Goal: Task Accomplishment & Management: Complete application form

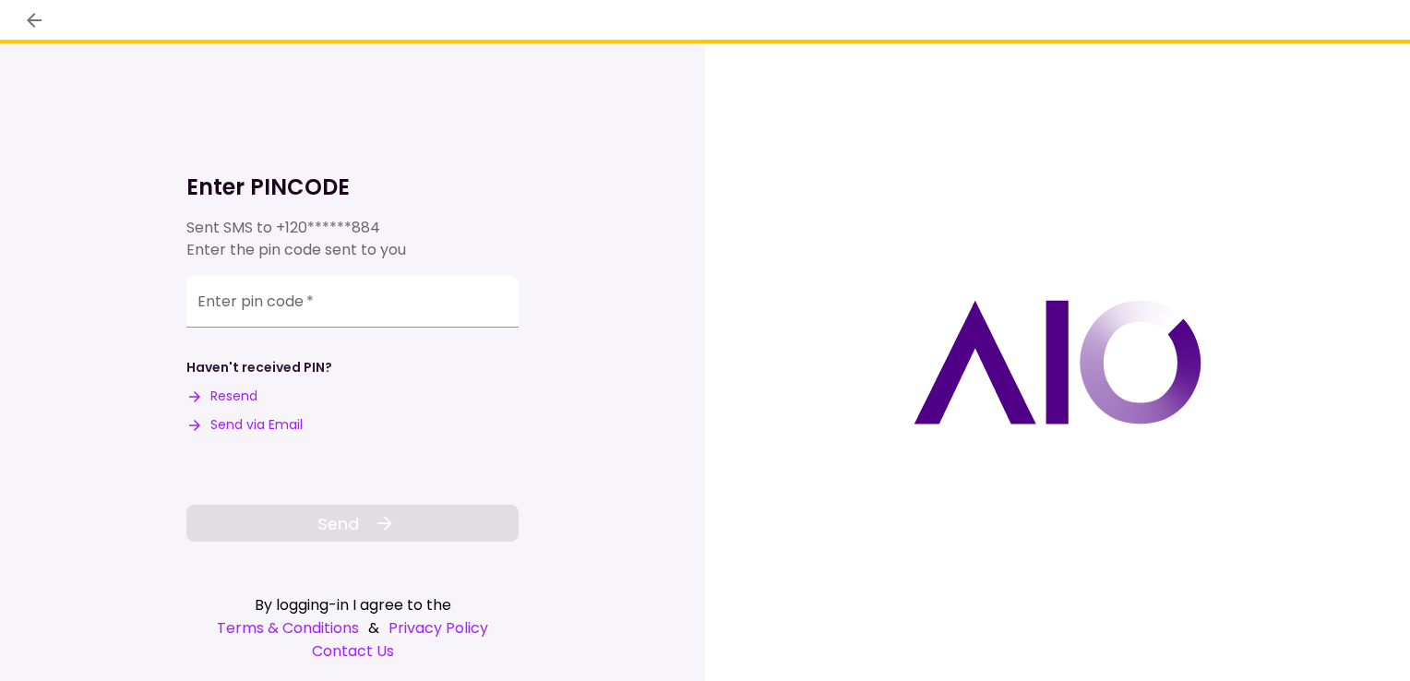
click at [234, 313] on input "Enter pin code   *" at bounding box center [352, 302] width 332 height 52
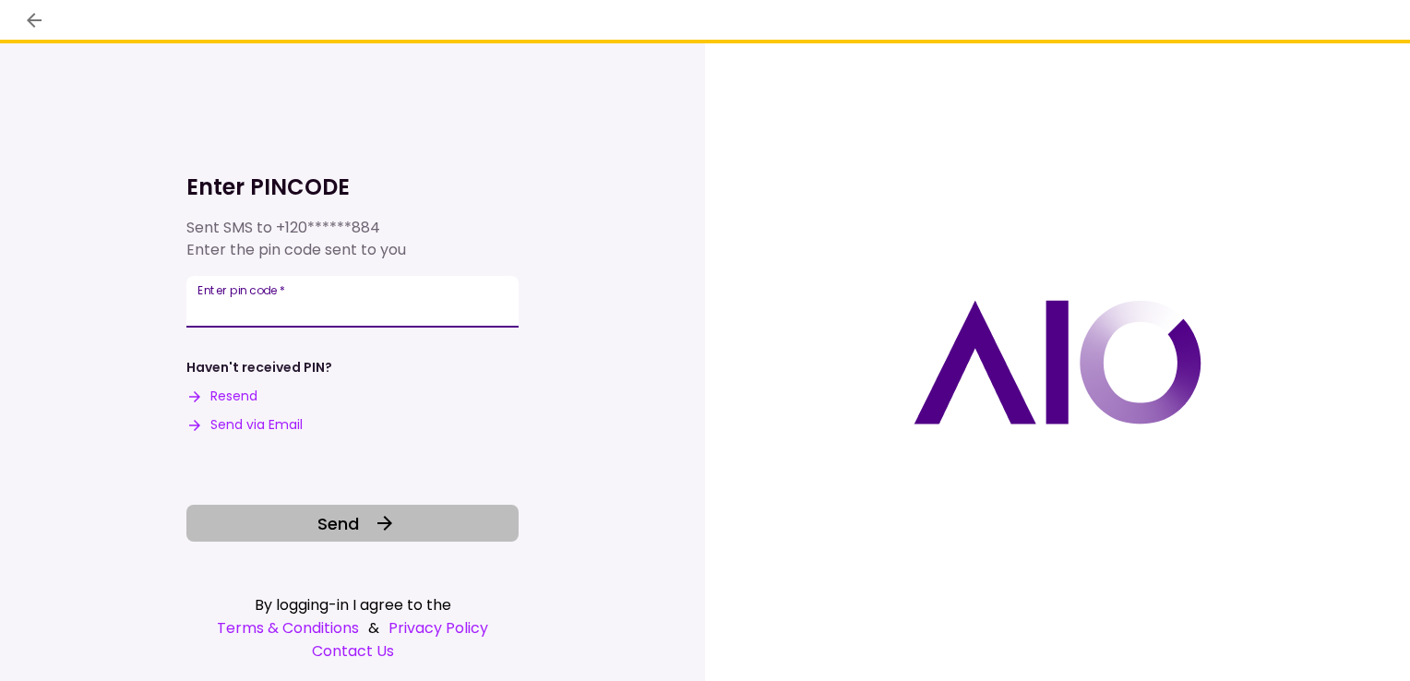
type input "******"
click at [331, 532] on span "Send" at bounding box center [338, 523] width 42 height 25
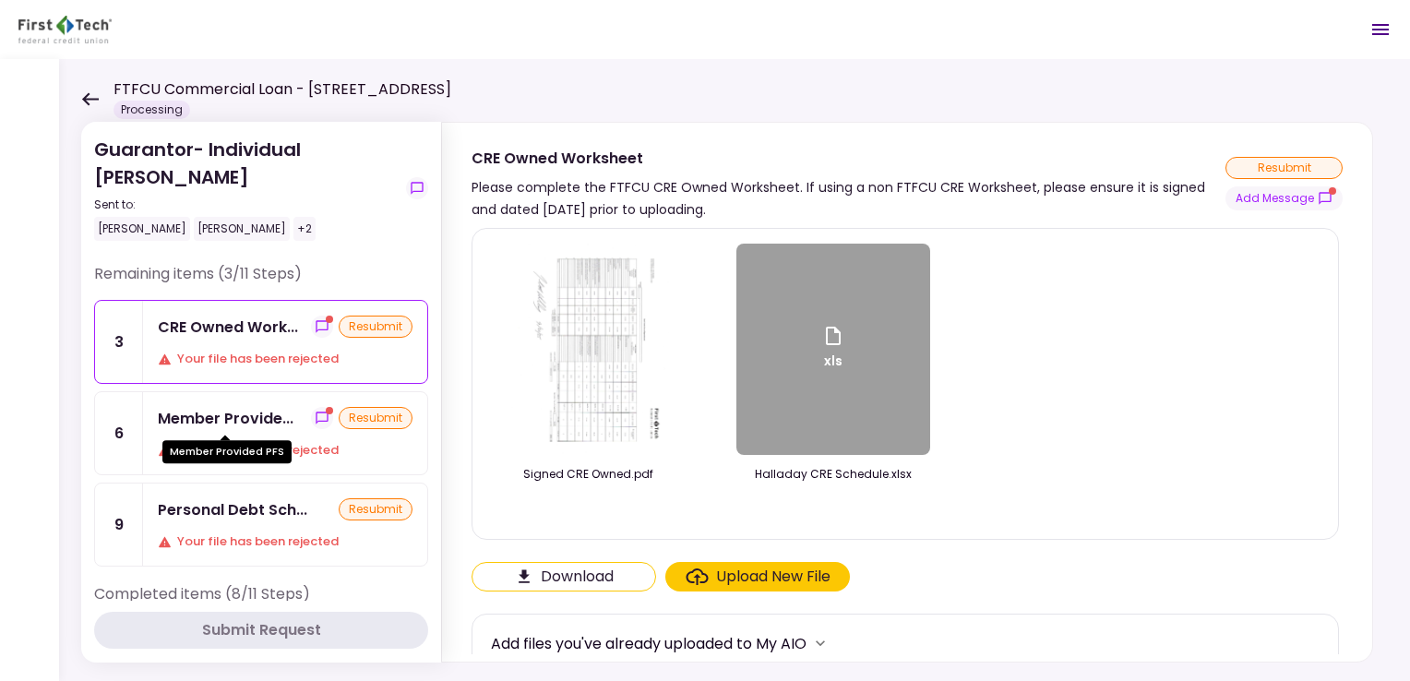
click at [258, 422] on div "Member Provide..." at bounding box center [226, 418] width 136 height 23
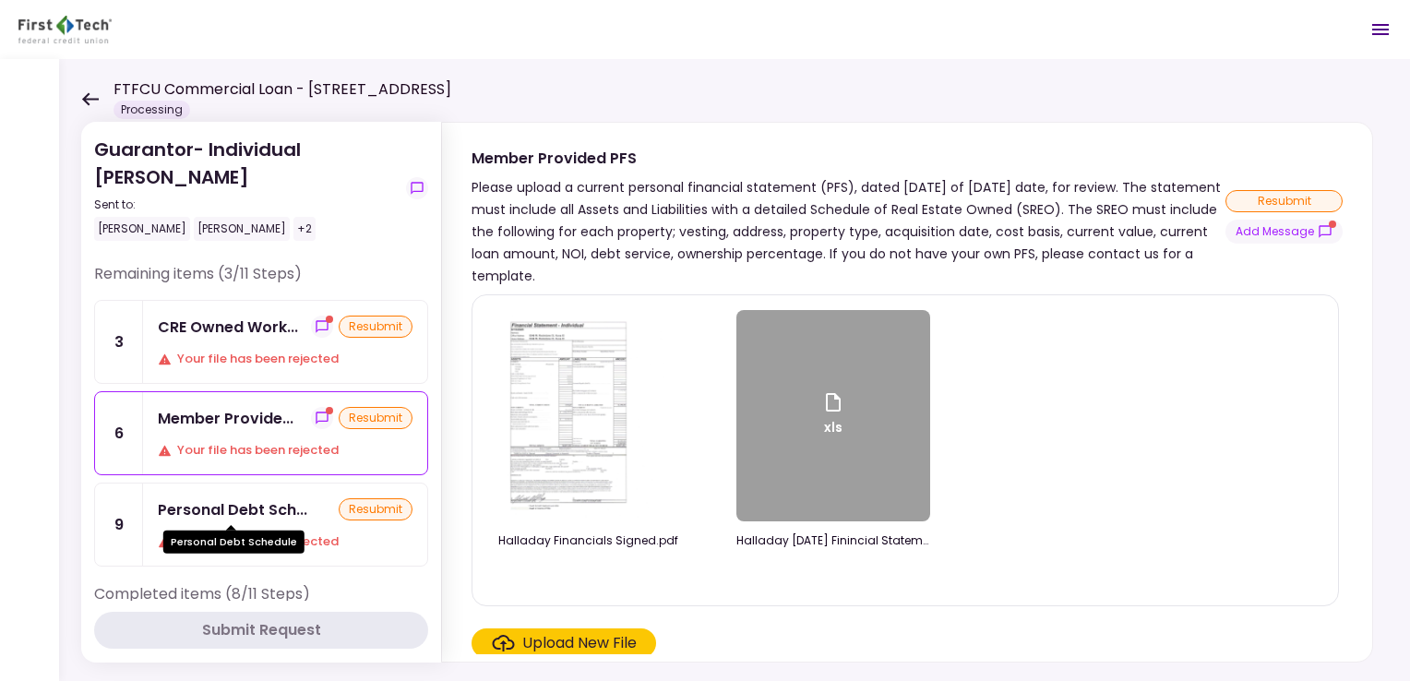
click at [225, 504] on div "Personal Debt Sch..." at bounding box center [233, 509] width 150 height 23
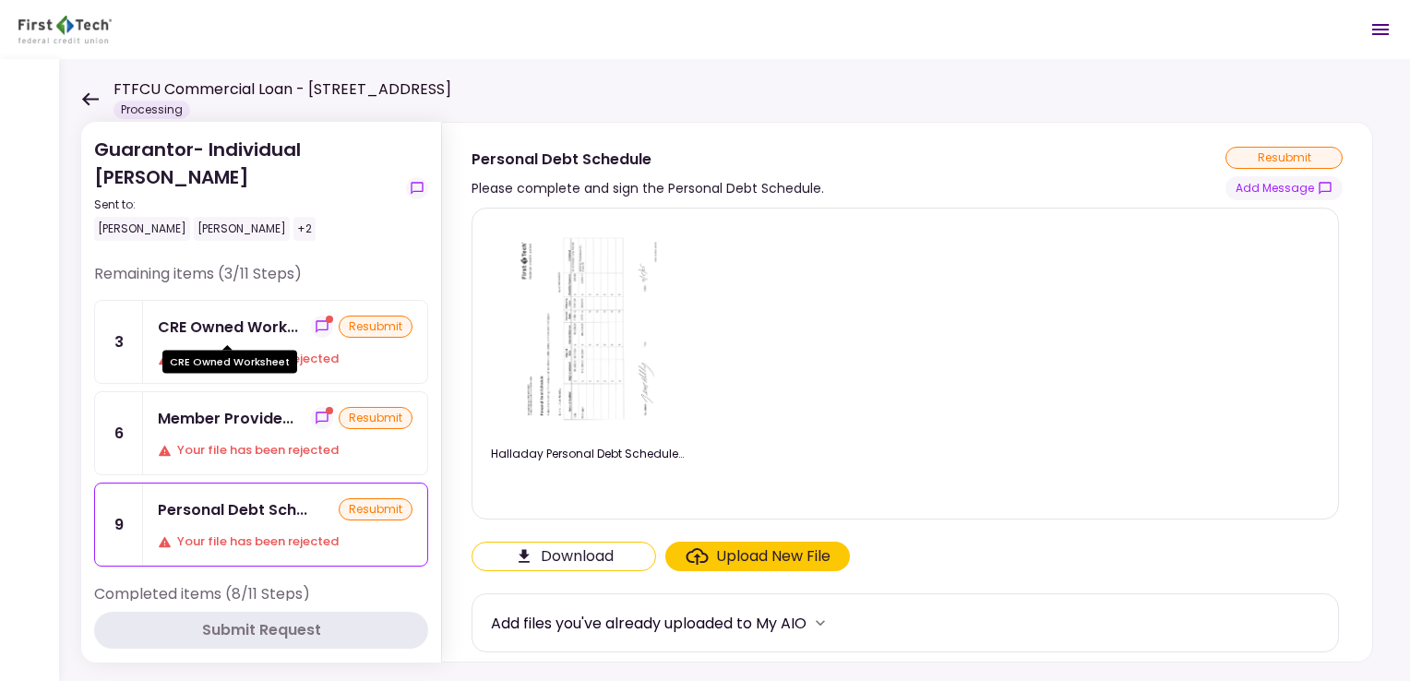
click at [197, 325] on div "CRE Owned Work..." at bounding box center [228, 327] width 140 height 23
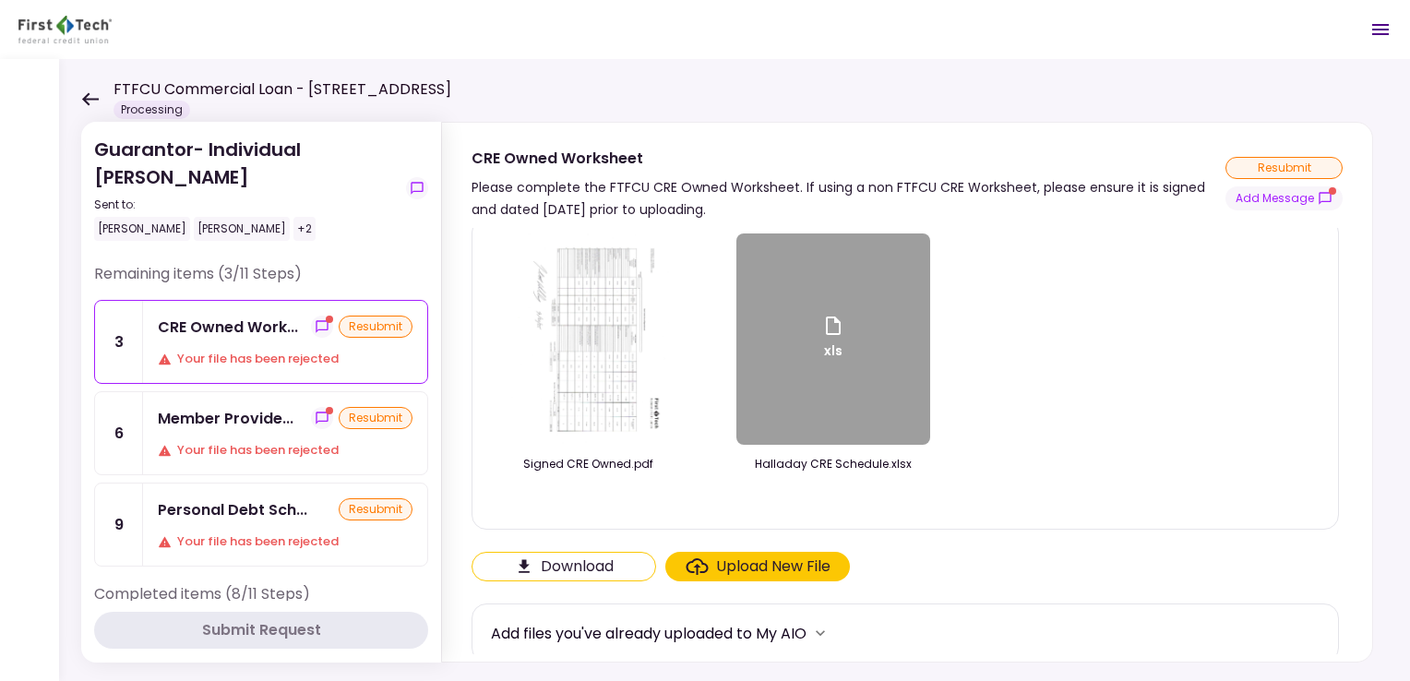
scroll to position [16, 0]
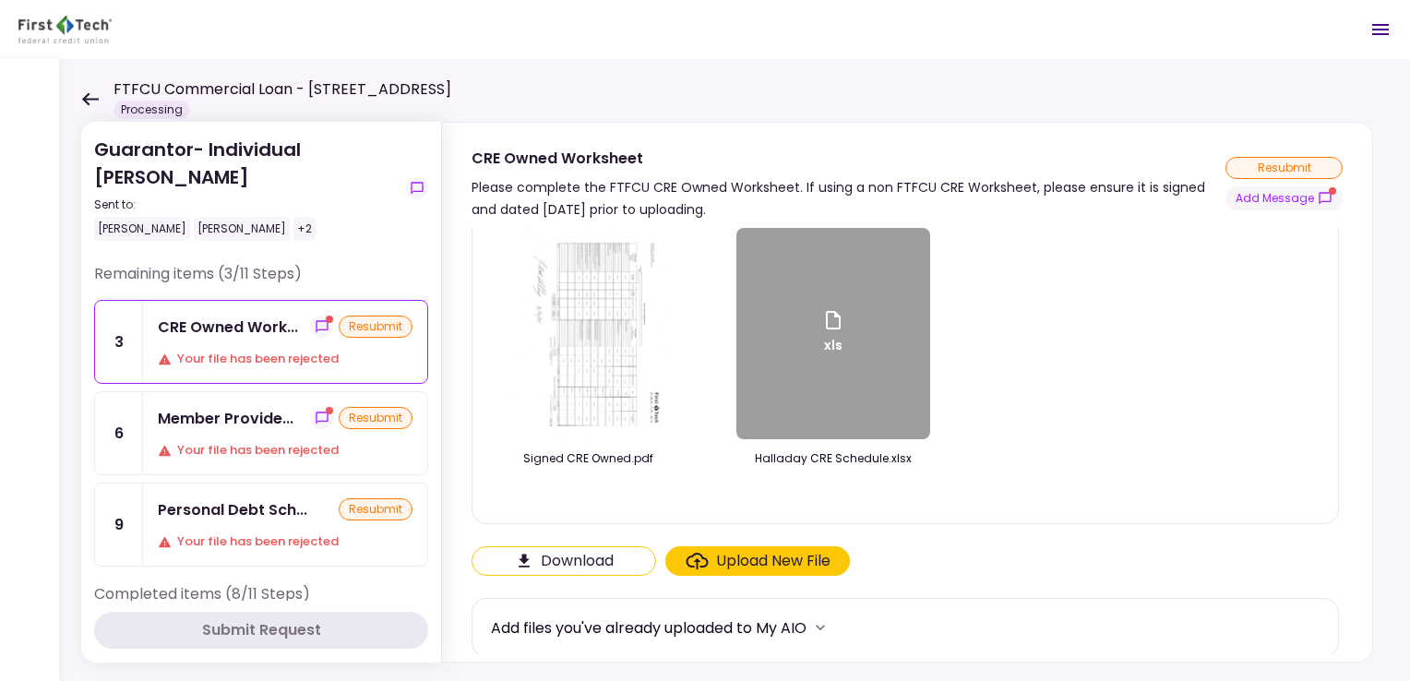
click at [593, 341] on img at bounding box center [588, 333] width 162 height 211
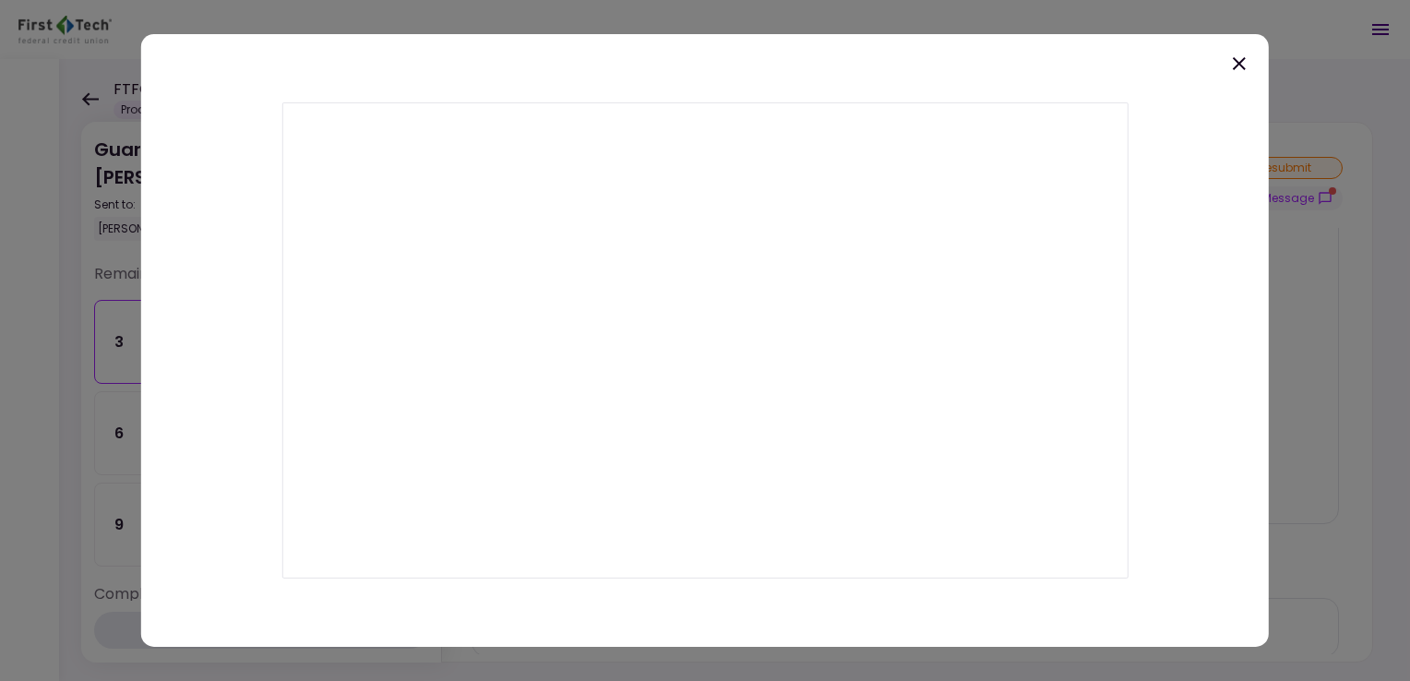
click at [1236, 61] on icon at bounding box center [1239, 64] width 22 height 22
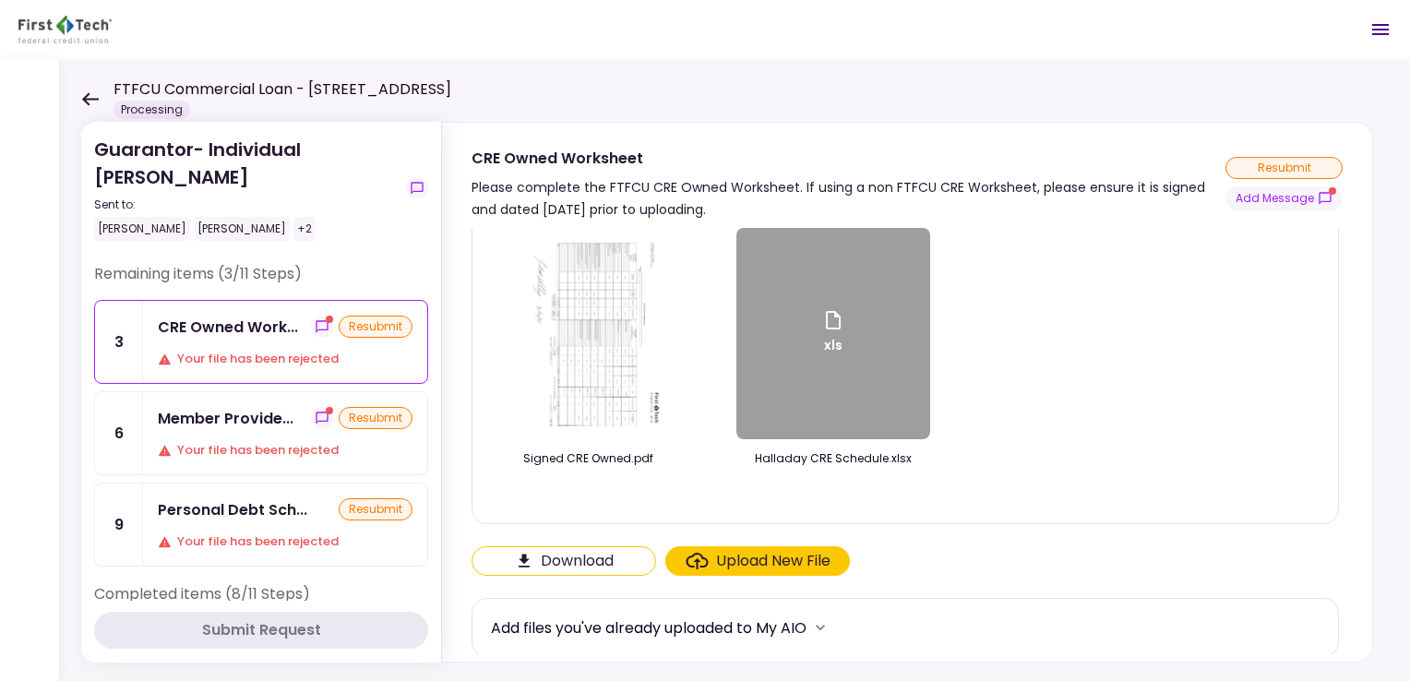
click at [814, 351] on div "xls" at bounding box center [833, 333] width 194 height 211
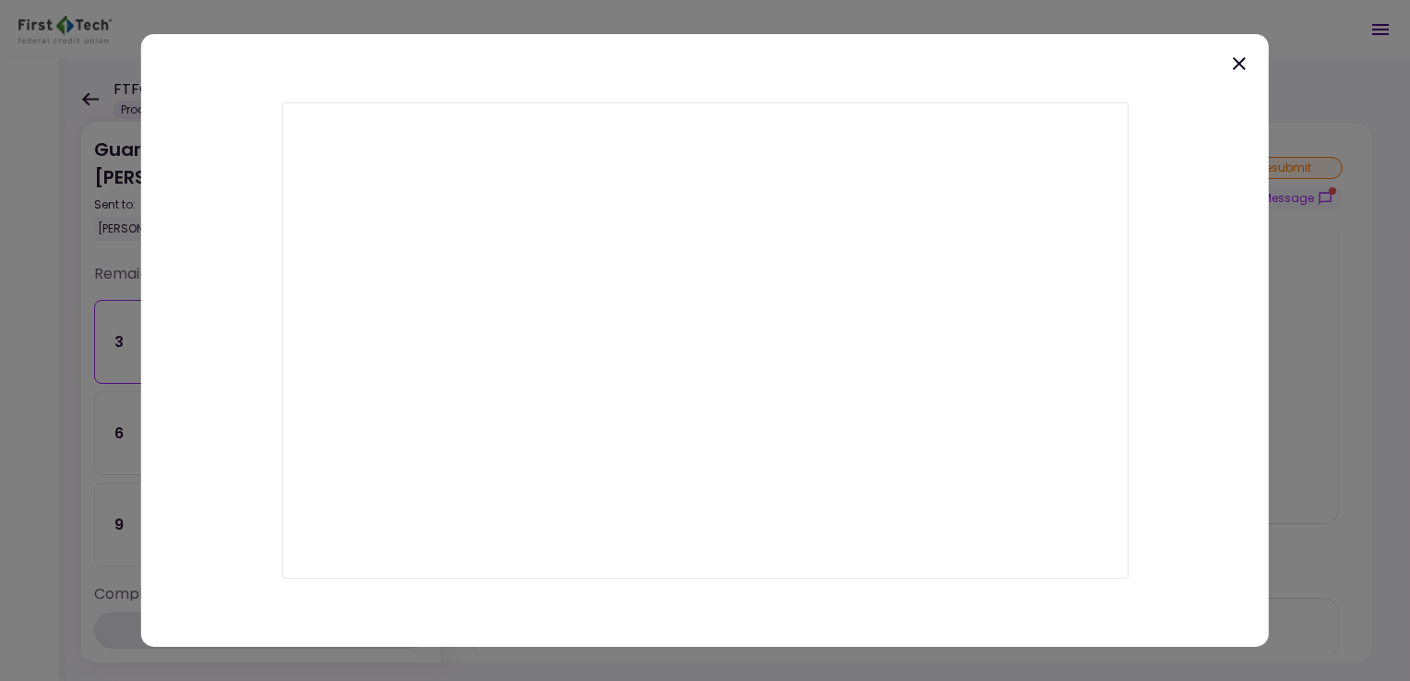
click at [1237, 66] on icon at bounding box center [1239, 63] width 13 height 13
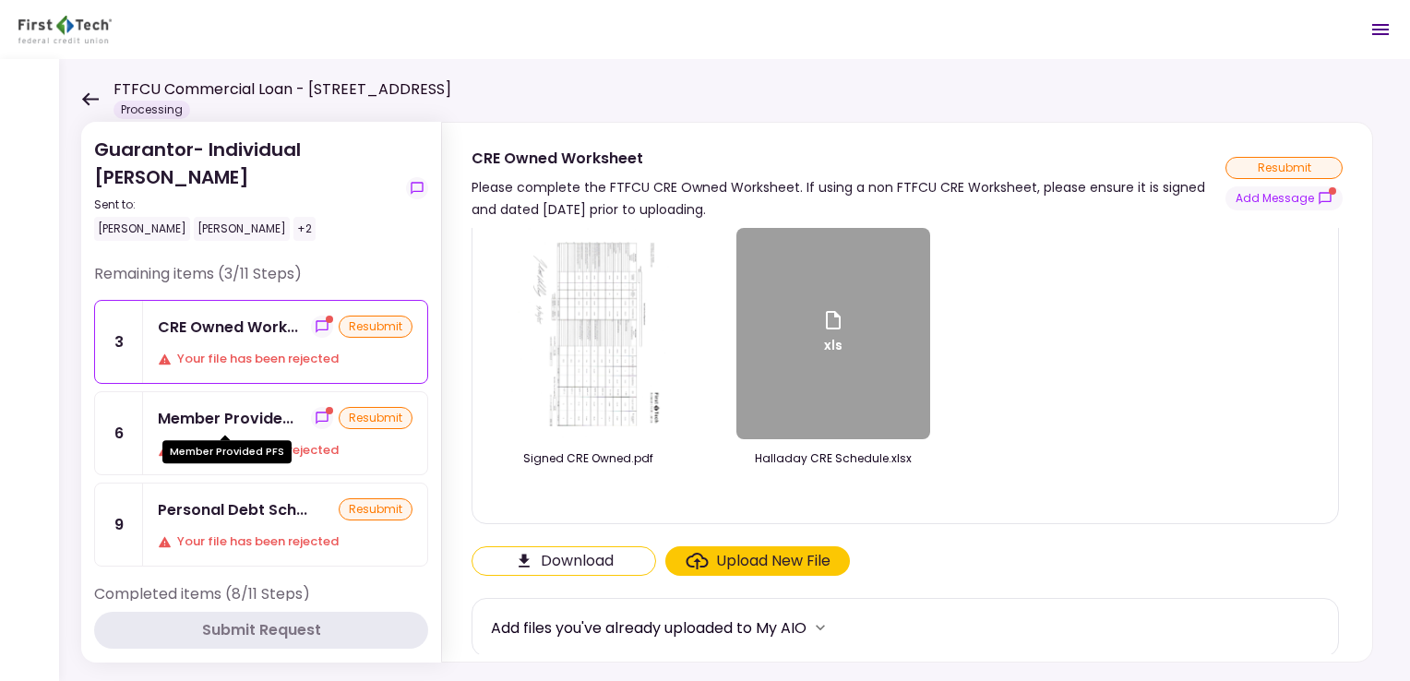
click at [185, 410] on div "Member Provide..." at bounding box center [226, 418] width 136 height 23
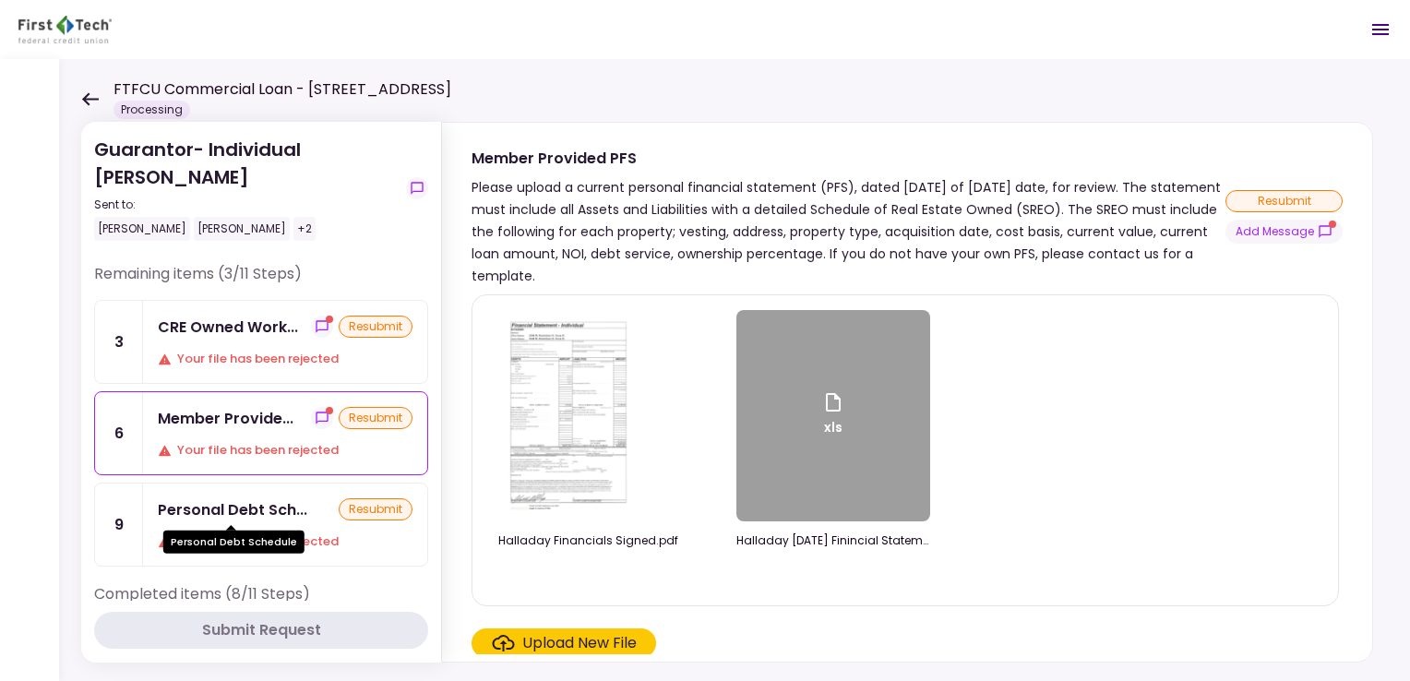
click at [260, 508] on div "Personal Debt Sch..." at bounding box center [233, 509] width 150 height 23
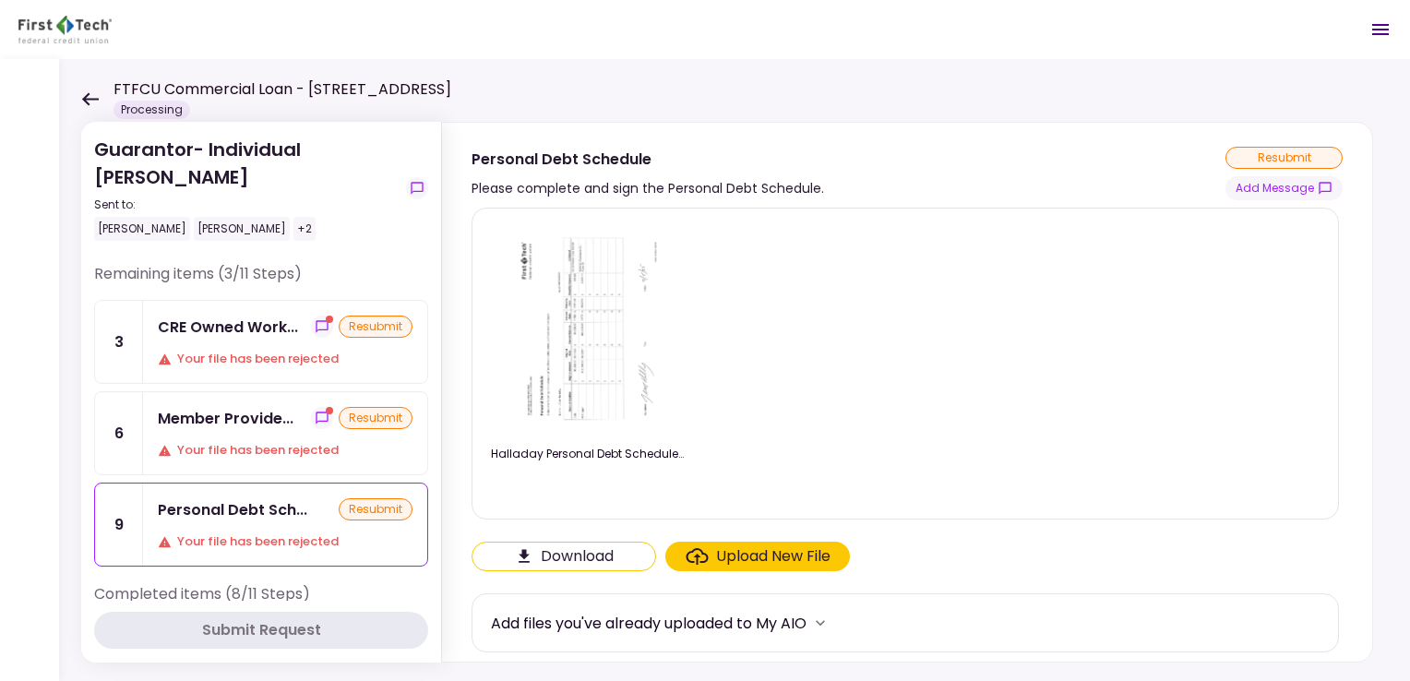
click at [606, 310] on img at bounding box center [587, 328] width 161 height 211
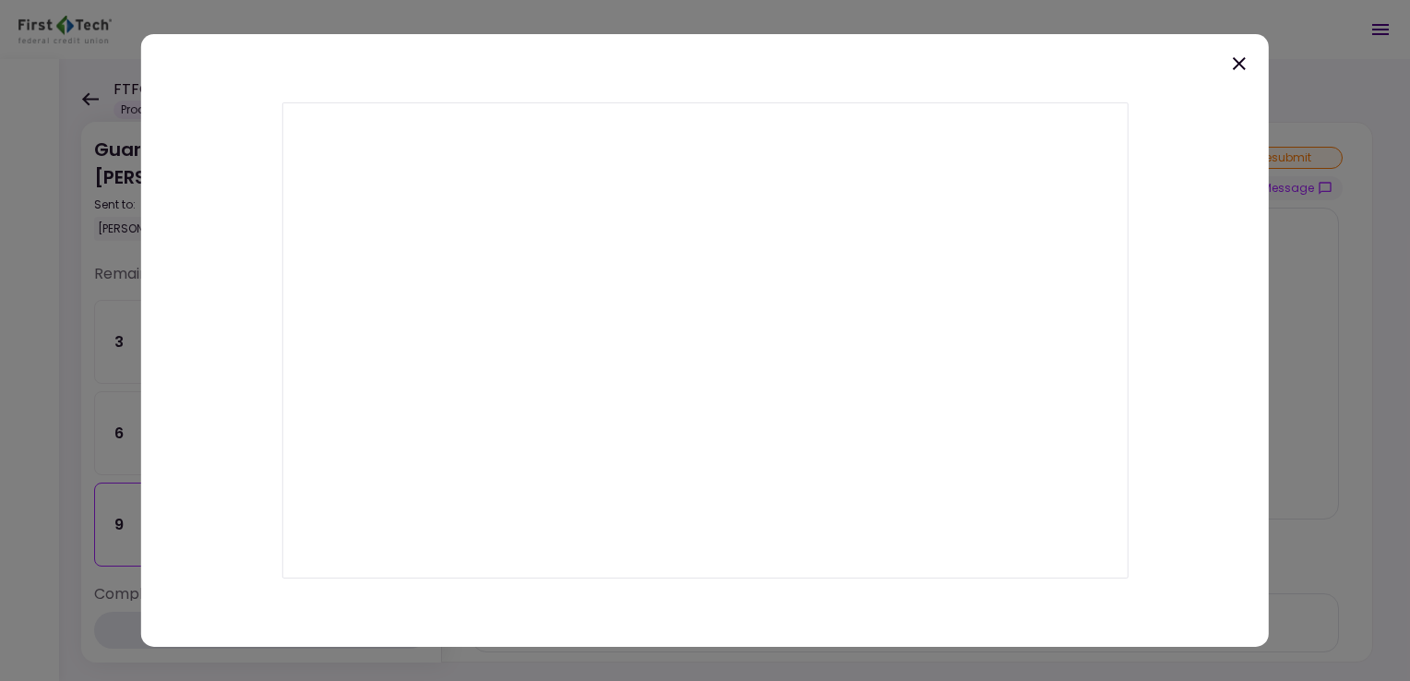
click at [1229, 74] on icon at bounding box center [1239, 64] width 22 height 22
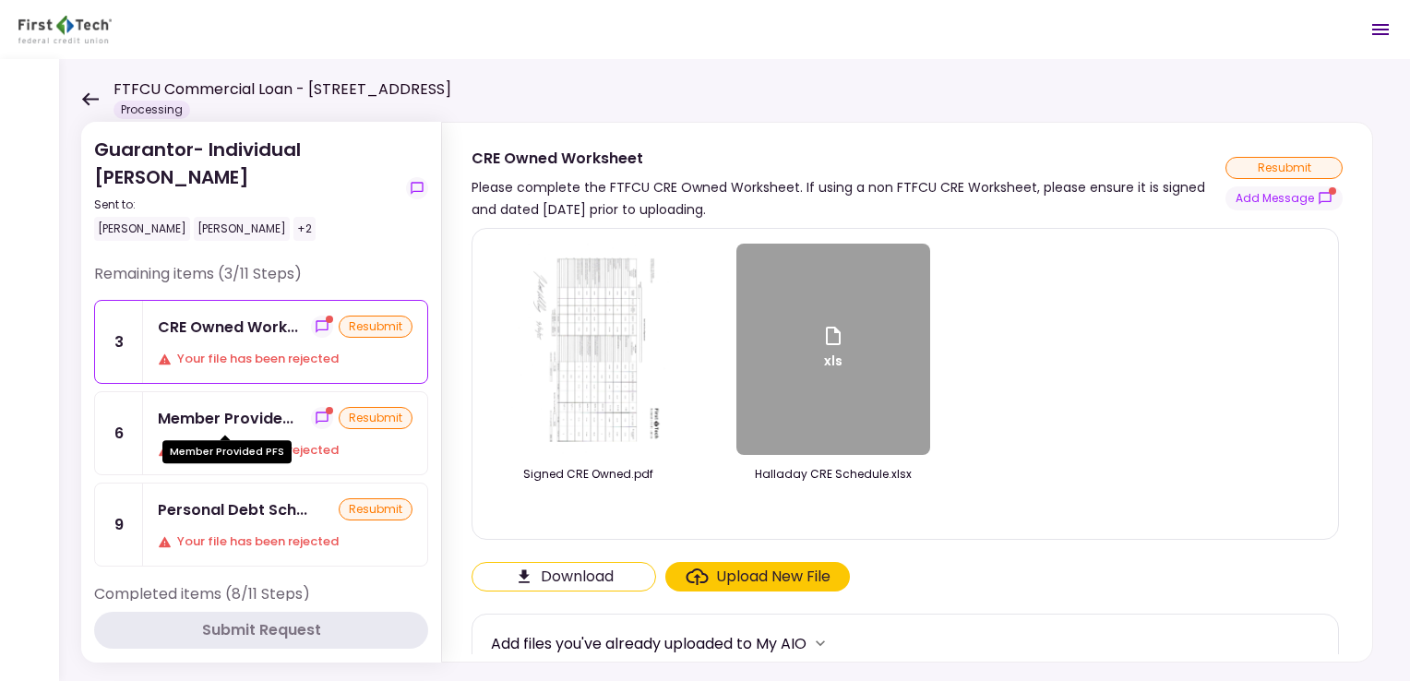
click at [225, 423] on div "Member Provide..." at bounding box center [226, 418] width 136 height 23
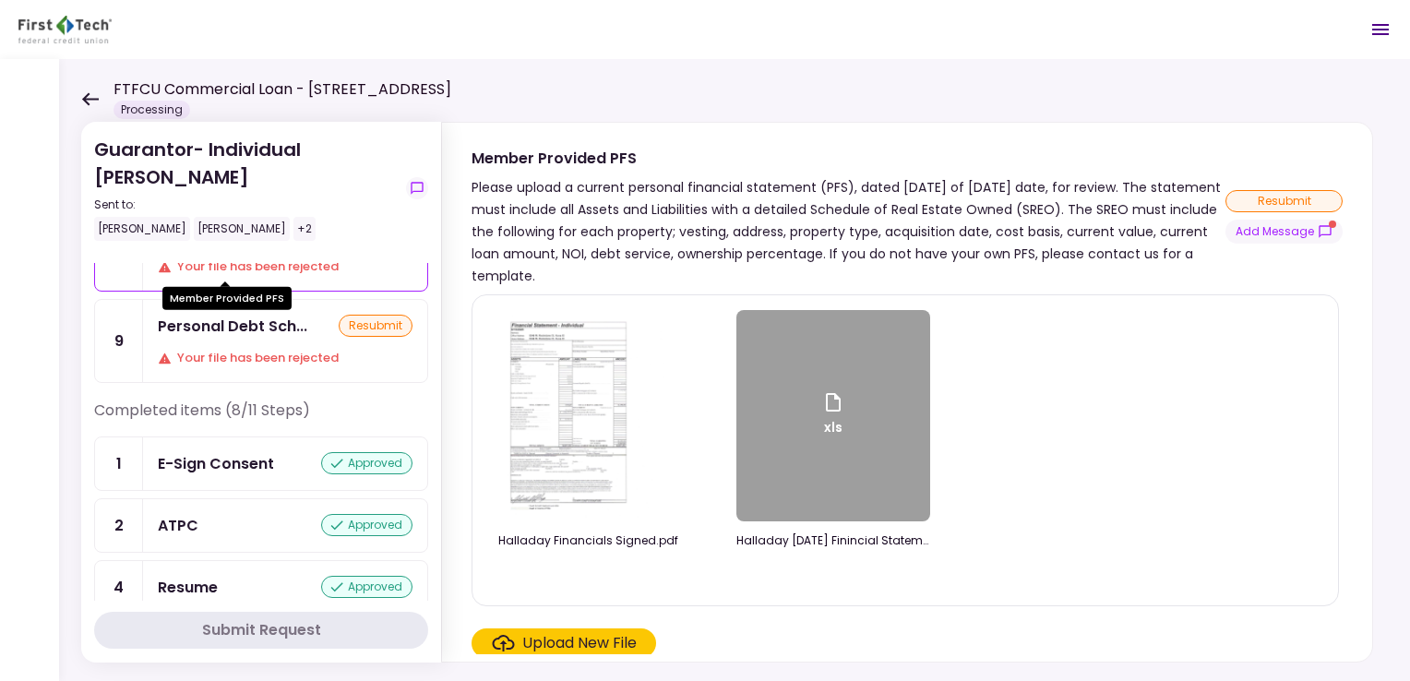
scroll to position [185, 0]
click at [229, 337] on div "Personal Debt Sch... resubmit Your file has been rejected" at bounding box center [285, 340] width 284 height 82
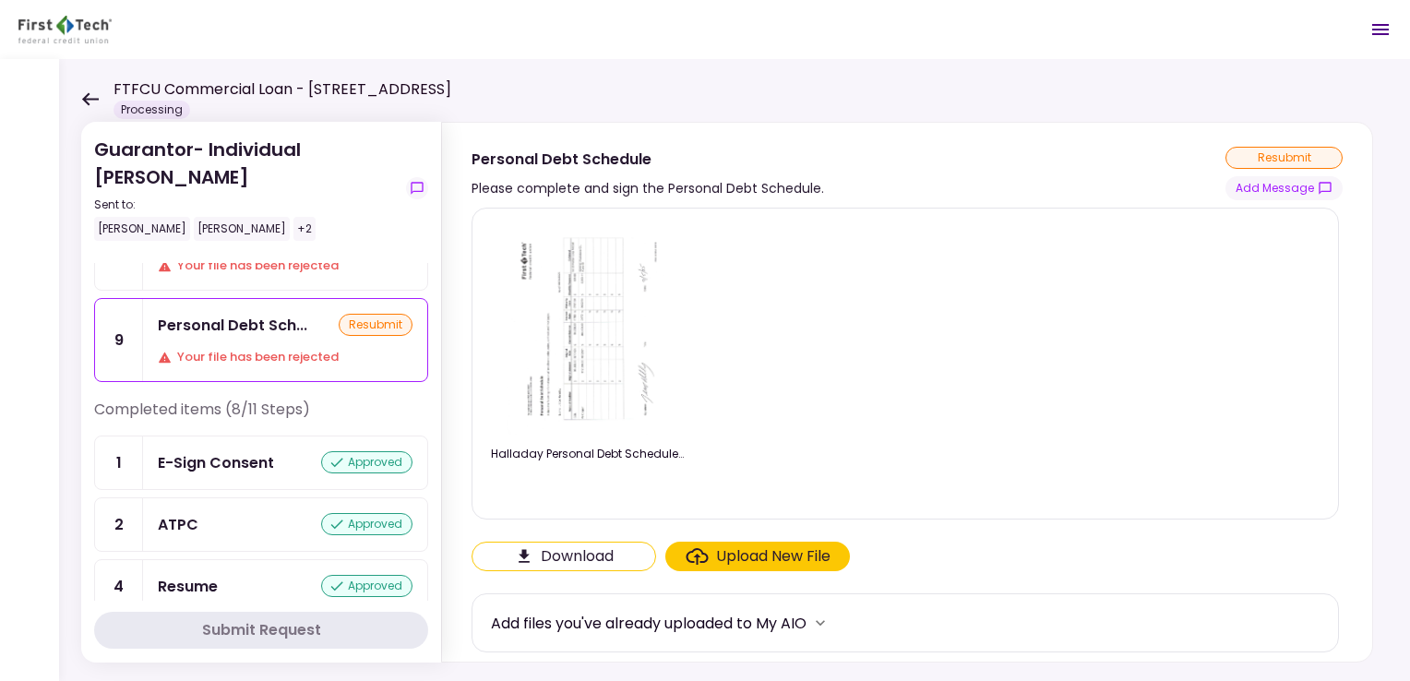
click at [572, 546] on button "Download" at bounding box center [564, 557] width 185 height 30
click at [557, 323] on img at bounding box center [587, 328] width 161 height 211
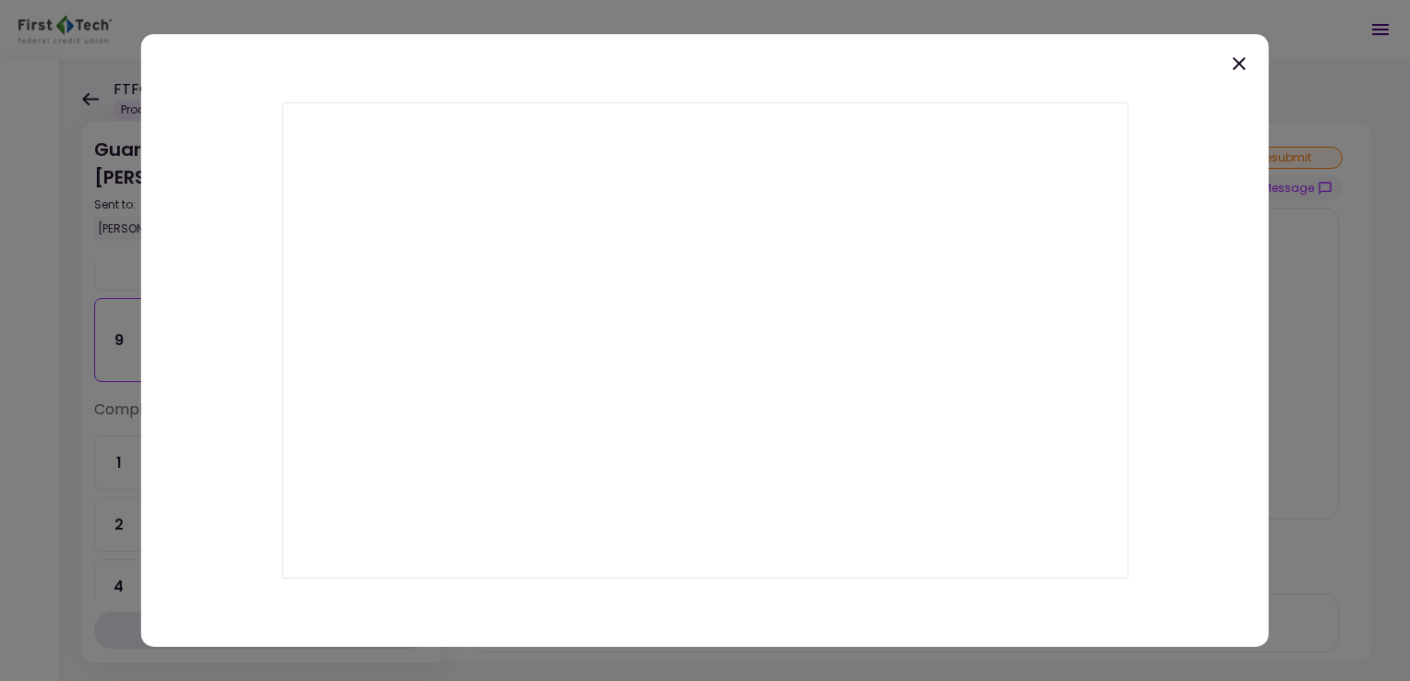
click at [1232, 61] on icon at bounding box center [1239, 64] width 22 height 22
